Goal: Information Seeking & Learning: Understand process/instructions

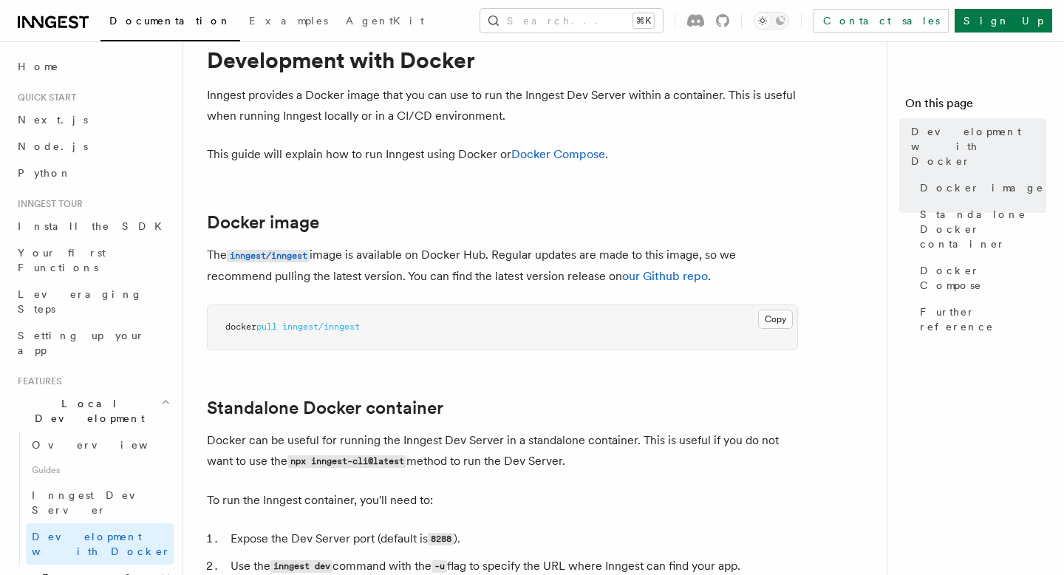
scroll to position [40, 0]
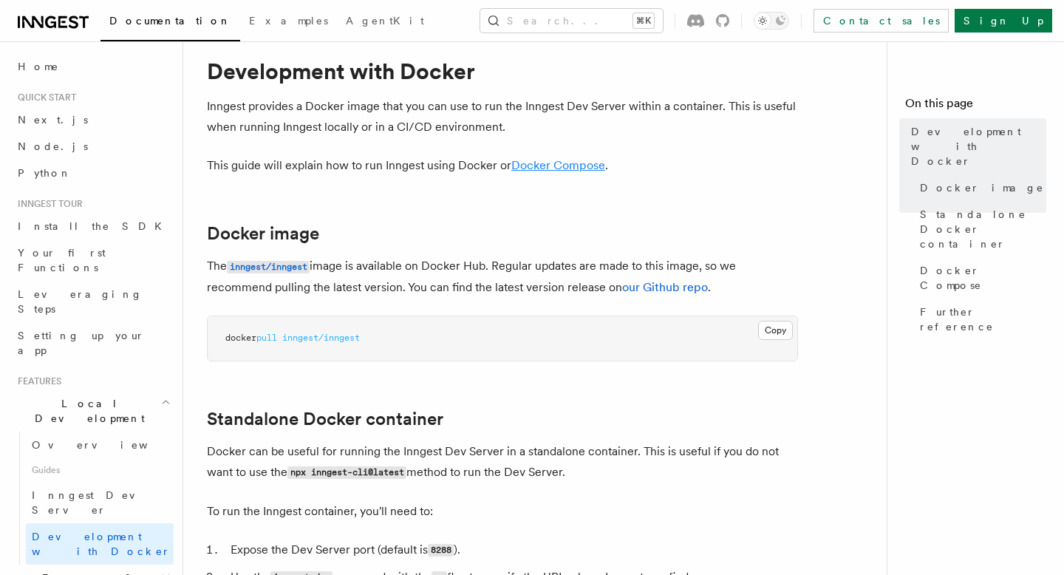
click at [558, 165] on link "Docker Compose" at bounding box center [558, 165] width 94 height 14
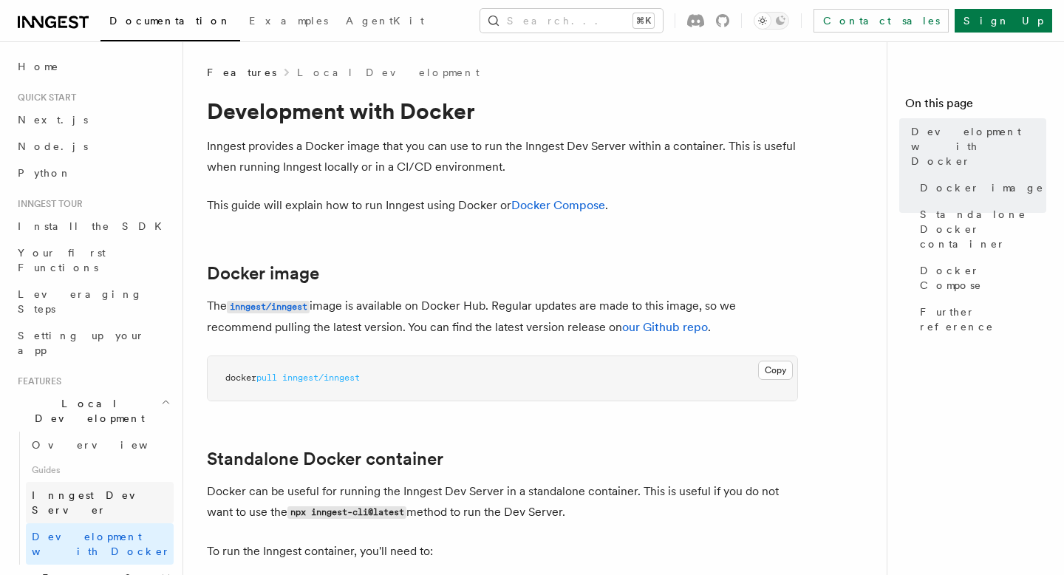
click at [96, 489] on span "Inngest Dev Server" at bounding box center [95, 502] width 126 height 27
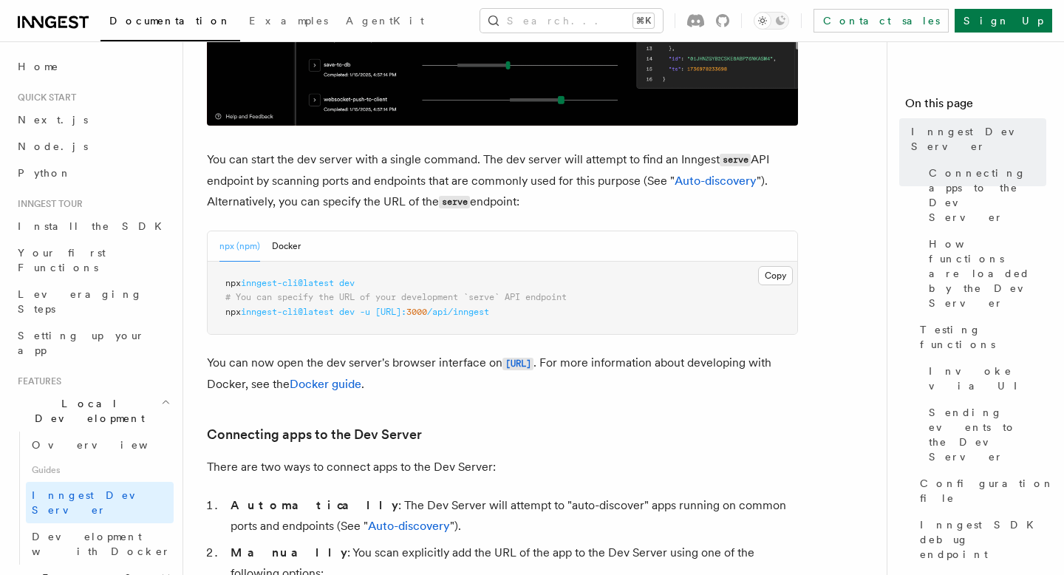
scroll to position [535, 0]
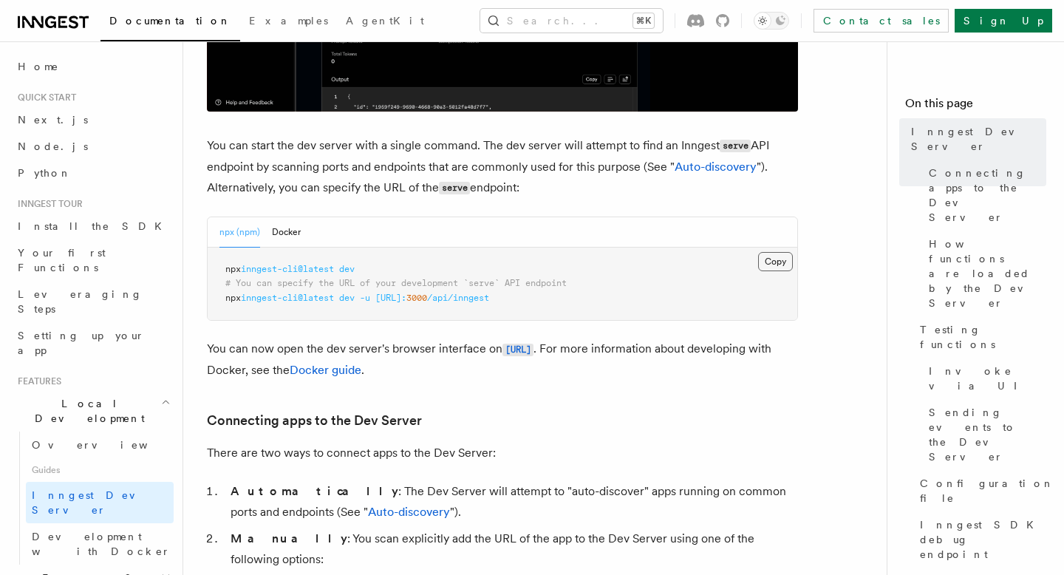
click at [770, 261] on button "Copy Copied" at bounding box center [775, 261] width 35 height 19
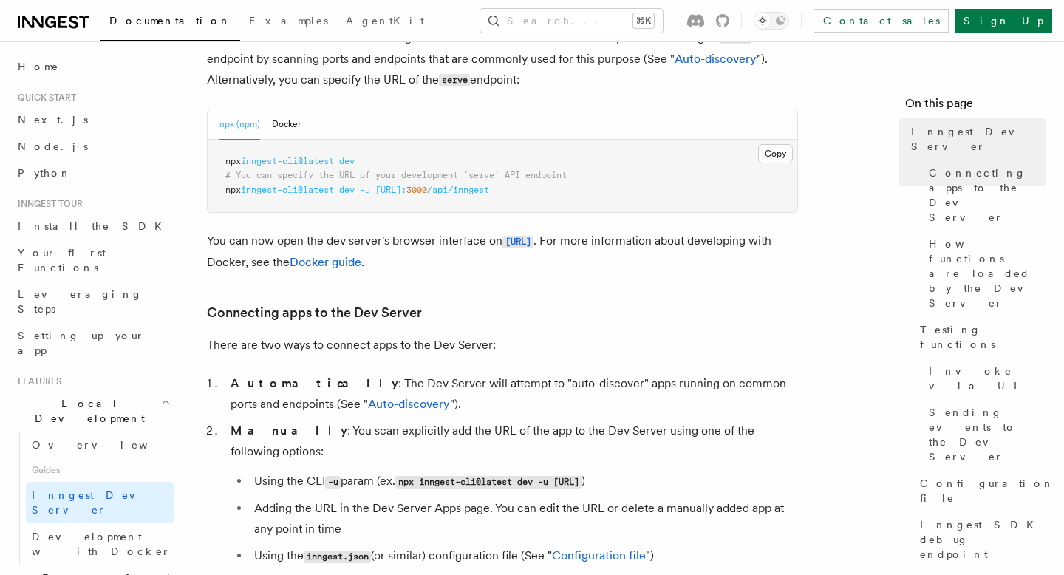
scroll to position [569, 0]
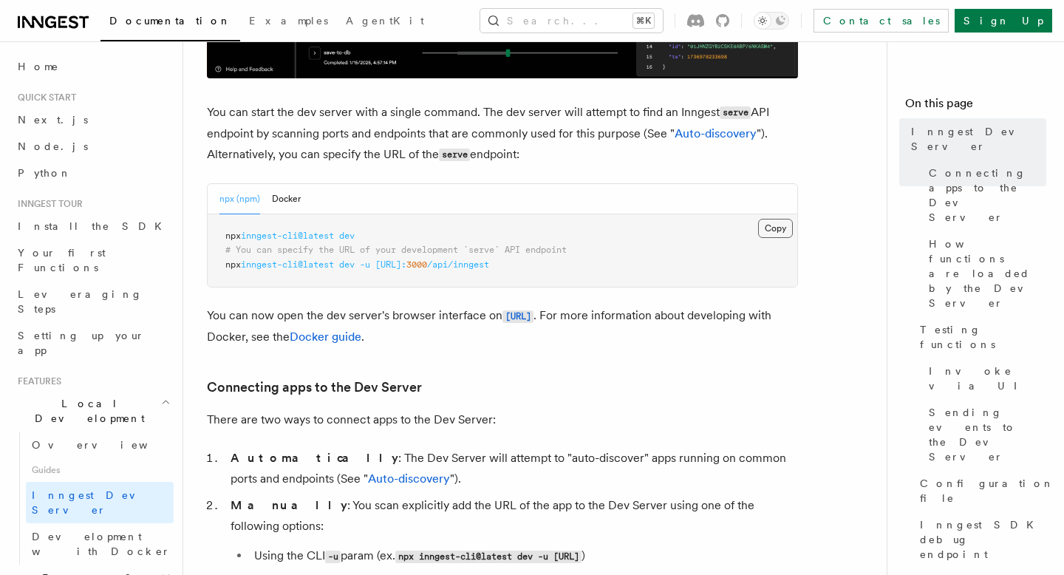
click at [778, 227] on button "Copy Copied" at bounding box center [775, 228] width 35 height 19
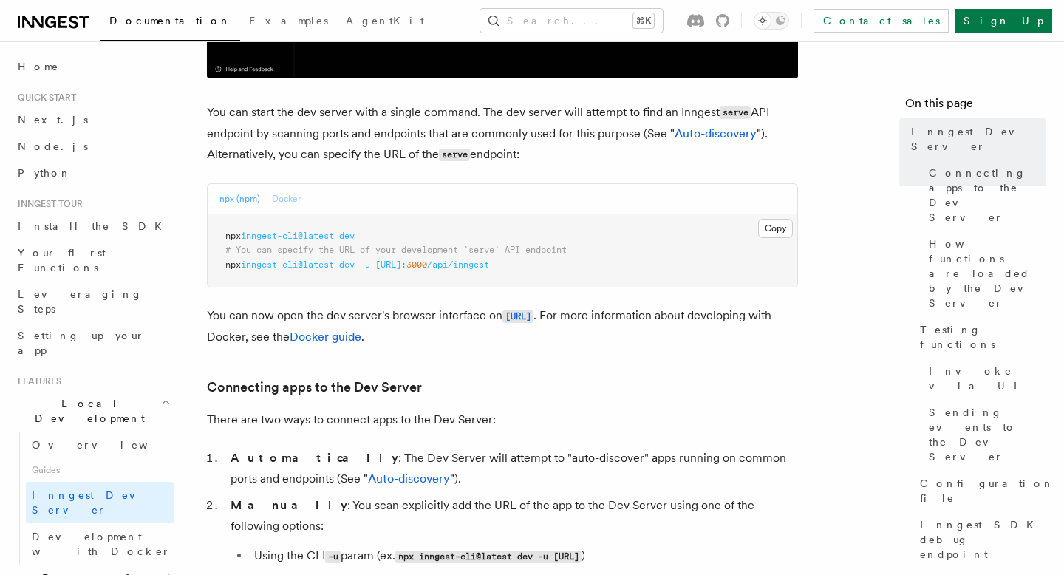
click at [284, 196] on button "Docker" at bounding box center [286, 199] width 29 height 30
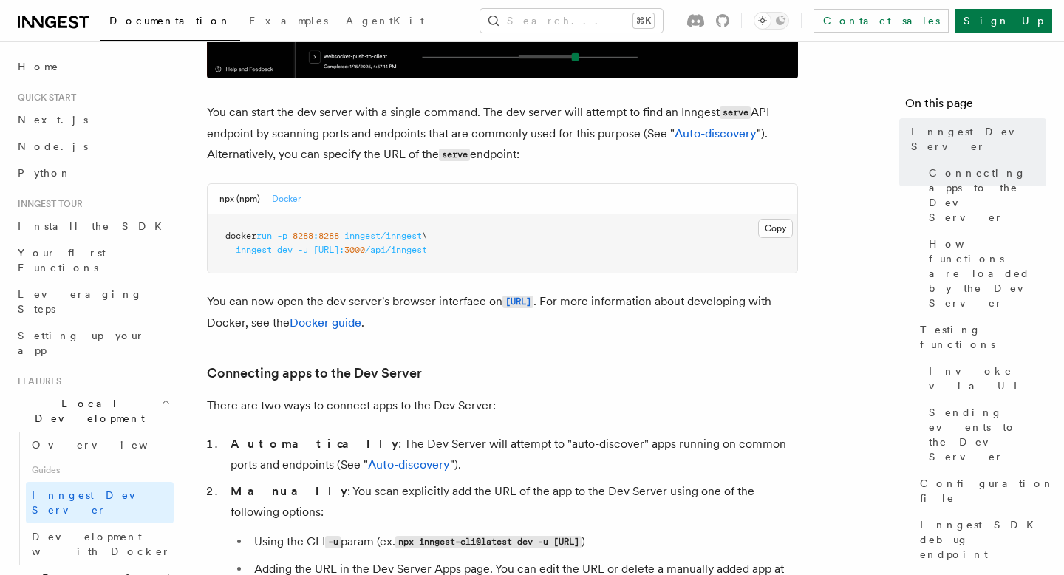
click at [289, 202] on button "Docker" at bounding box center [286, 199] width 29 height 30
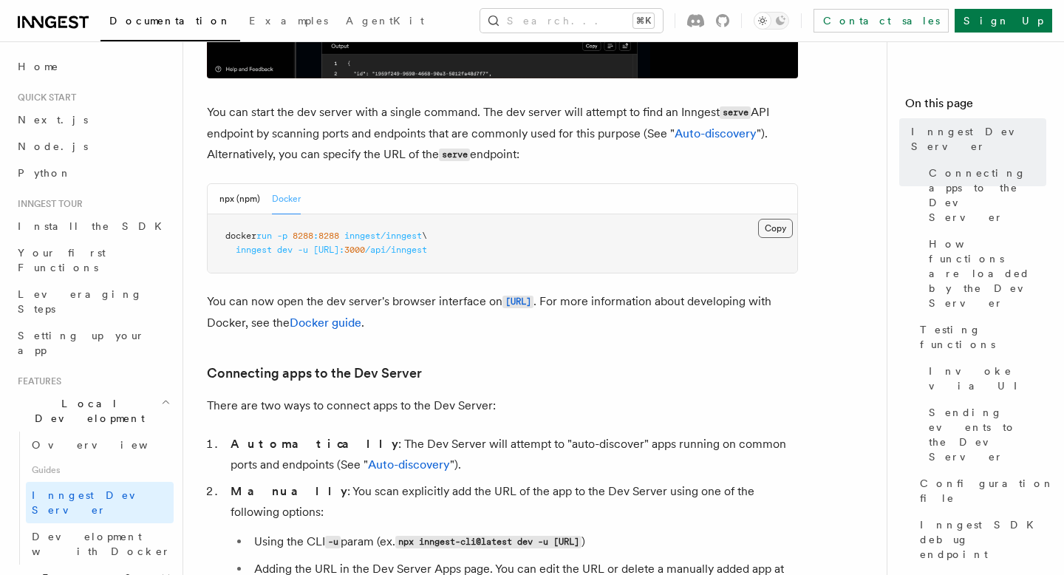
click at [773, 229] on button "Copy Copied" at bounding box center [775, 228] width 35 height 19
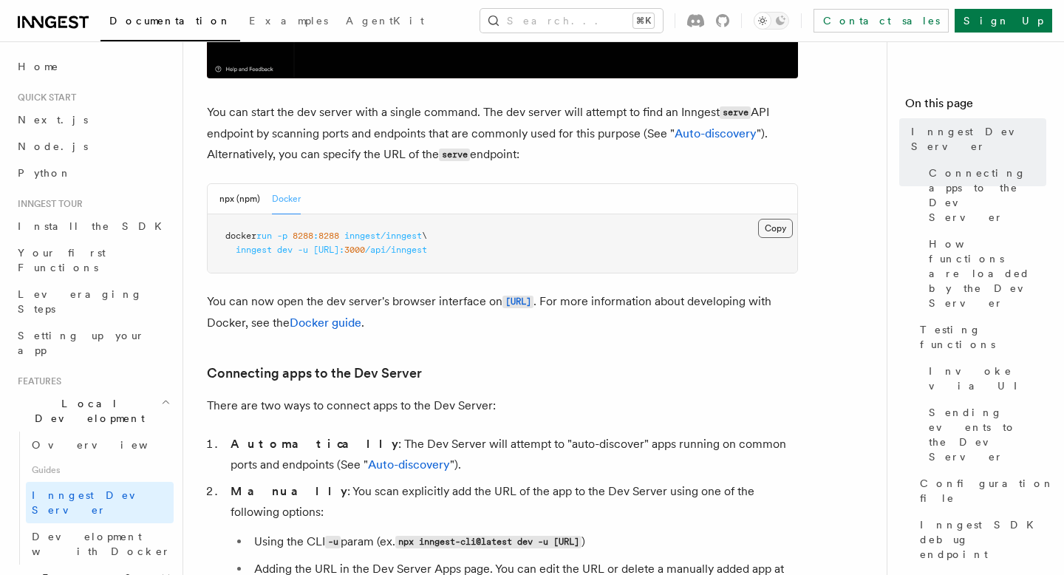
click at [778, 226] on button "Copy Copied" at bounding box center [775, 228] width 35 height 19
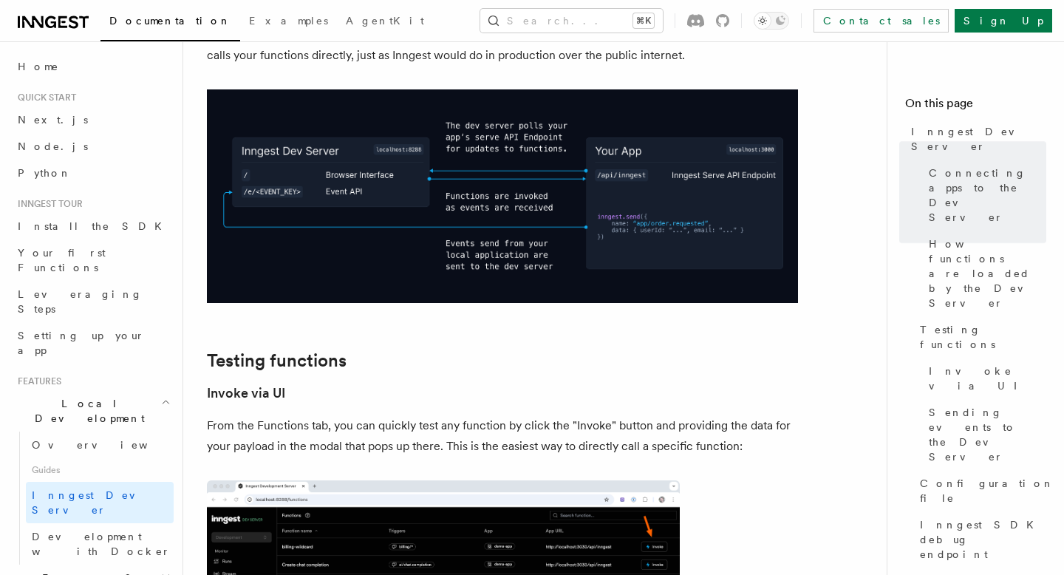
scroll to position [1796, 0]
